Goal: Browse casually

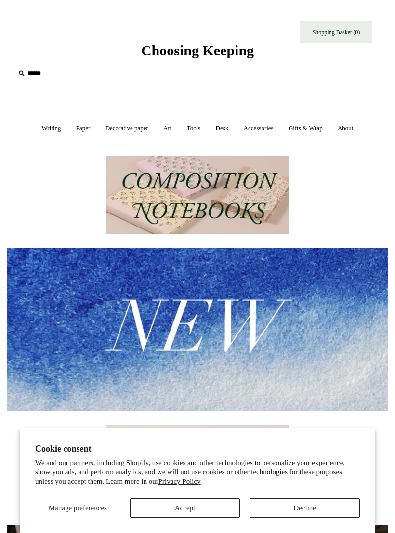
click at [169, 130] on link "Art +" at bounding box center [168, 129] width 22 height 26
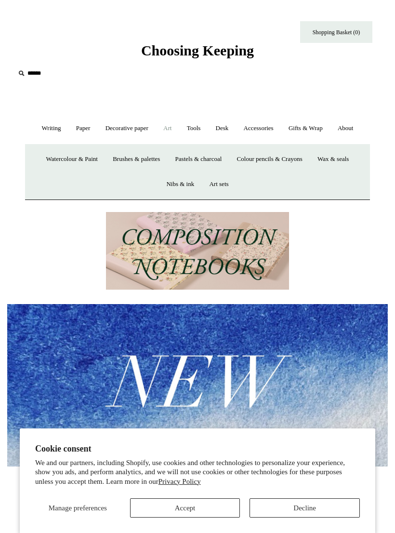
click at [194, 509] on button "Accept" at bounding box center [185, 507] width 110 height 19
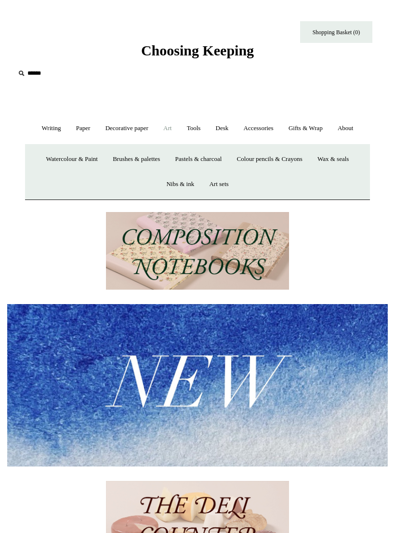
click at [170, 129] on link "Art -" at bounding box center [168, 129] width 22 height 26
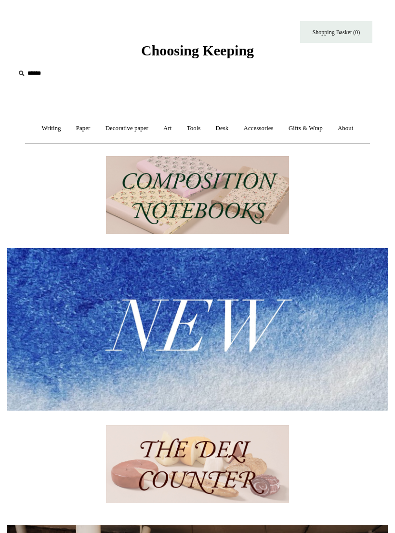
click at [168, 131] on link "Art +" at bounding box center [168, 129] width 22 height 26
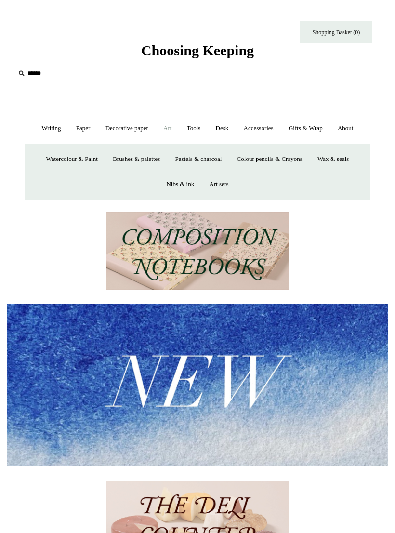
click at [87, 161] on link "Watercolour & Paint" at bounding box center [72, 160] width 65 height 26
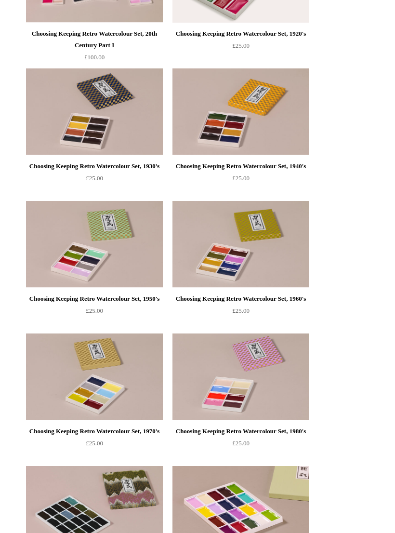
scroll to position [614, 0]
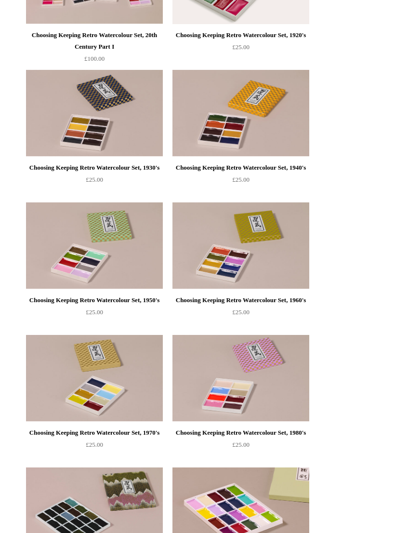
click at [104, 246] on img at bounding box center [94, 245] width 137 height 87
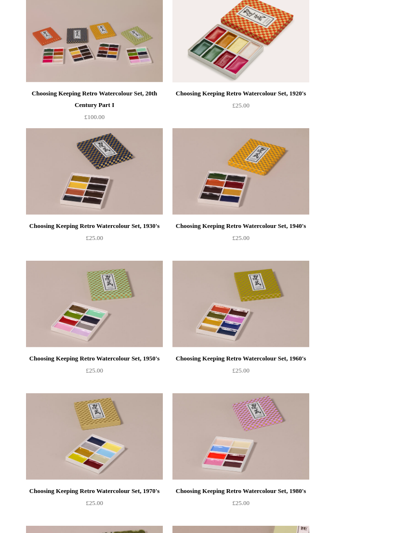
scroll to position [555, 0]
click at [268, 315] on img at bounding box center [241, 304] width 137 height 87
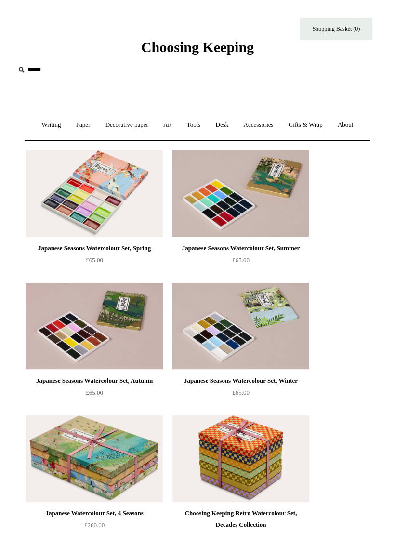
scroll to position [0, 0]
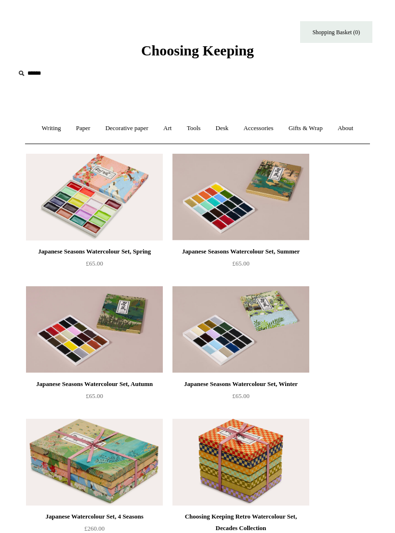
click at [262, 131] on link "Accessories +" at bounding box center [258, 129] width 43 height 26
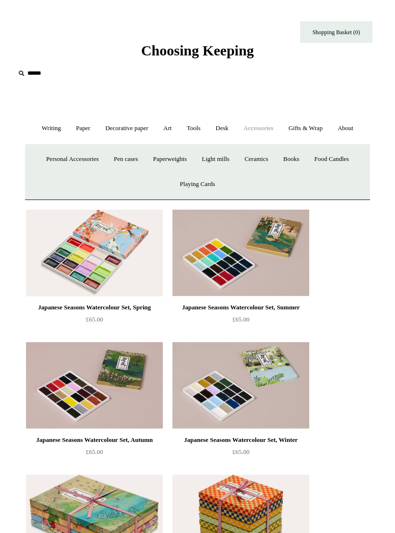
click at [79, 160] on link "Personal Accessories +" at bounding box center [73, 160] width 66 height 26
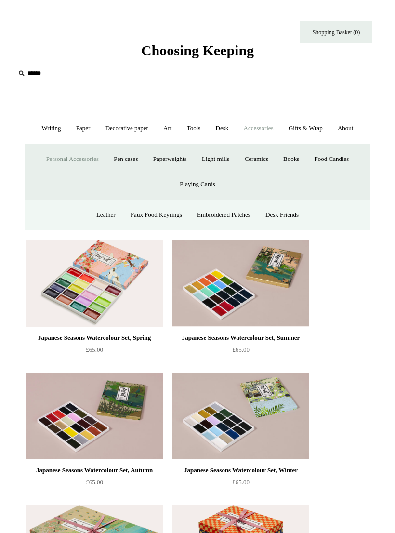
click at [44, 129] on link "Writing +" at bounding box center [51, 129] width 33 height 26
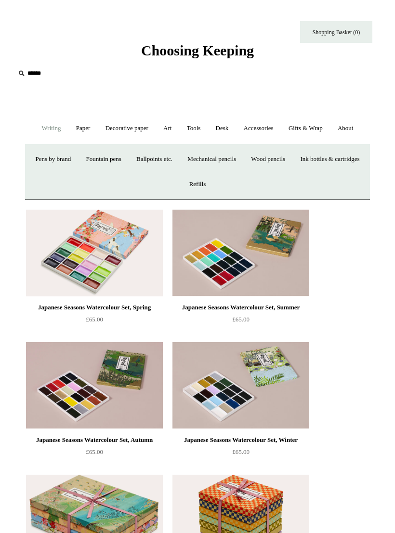
click at [226, 129] on link "Desk +" at bounding box center [222, 129] width 27 height 26
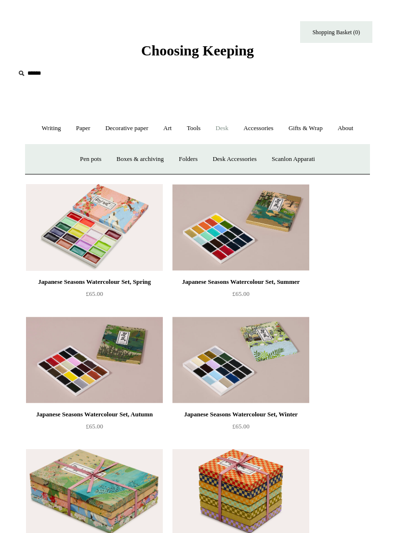
click at [48, 128] on link "Writing +" at bounding box center [51, 129] width 33 height 26
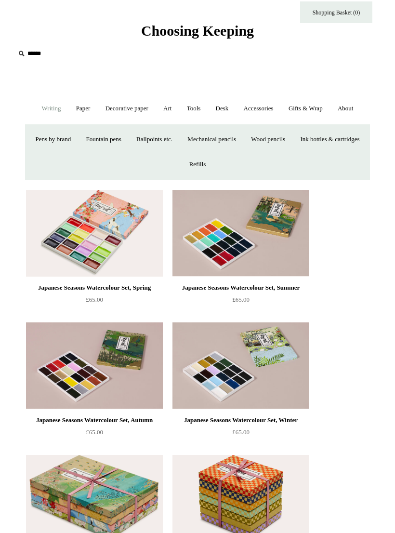
scroll to position [20, 0]
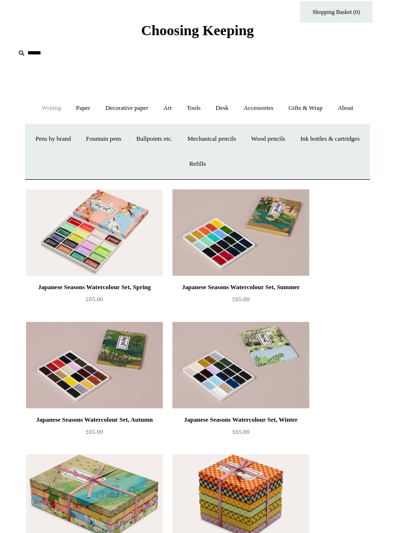
click at [269, 109] on link "Accessories +" at bounding box center [258, 109] width 43 height 26
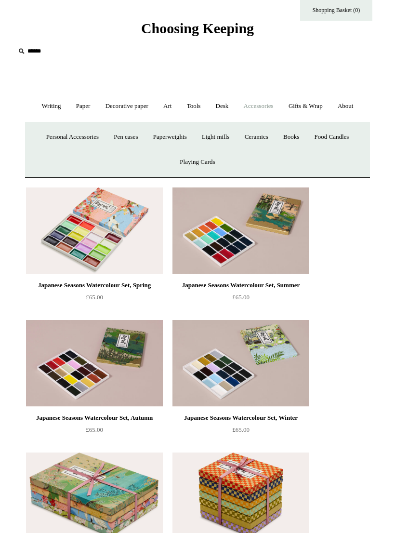
scroll to position [0, 0]
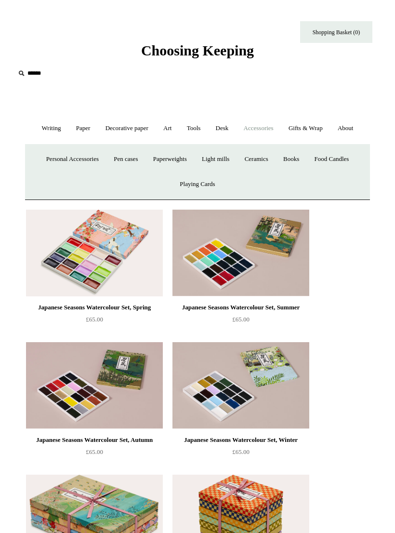
click at [194, 131] on link "Tools +" at bounding box center [193, 129] width 27 height 26
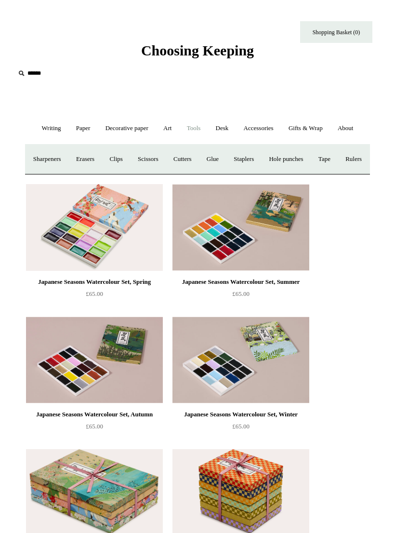
click at [129, 163] on link "Clips +" at bounding box center [116, 160] width 27 height 26
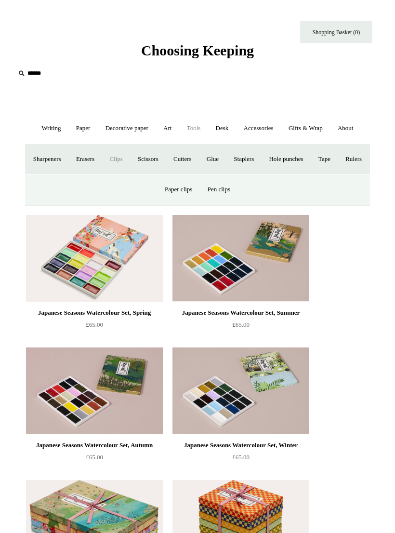
click at [179, 202] on link "Paper clips" at bounding box center [178, 190] width 41 height 26
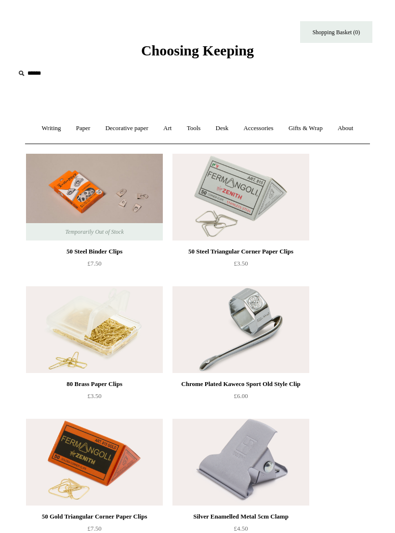
click at [239, 55] on span "Choosing Keeping" at bounding box center [197, 50] width 113 height 16
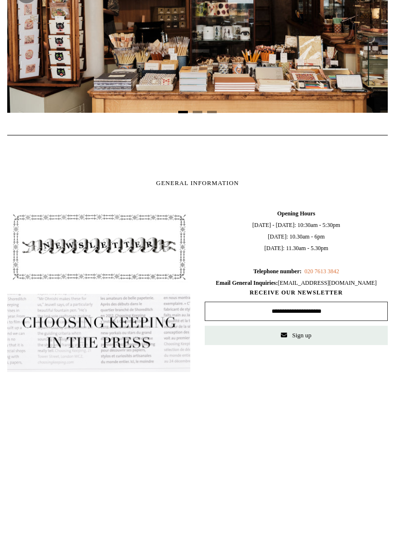
scroll to position [801, 0]
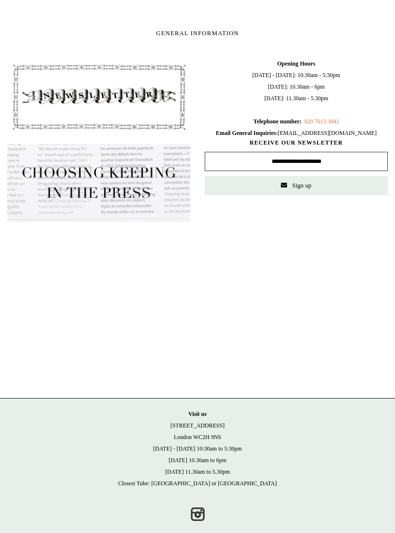
click at [202, 515] on link "Instagram" at bounding box center [197, 514] width 21 height 21
